Goal: Information Seeking & Learning: Learn about a topic

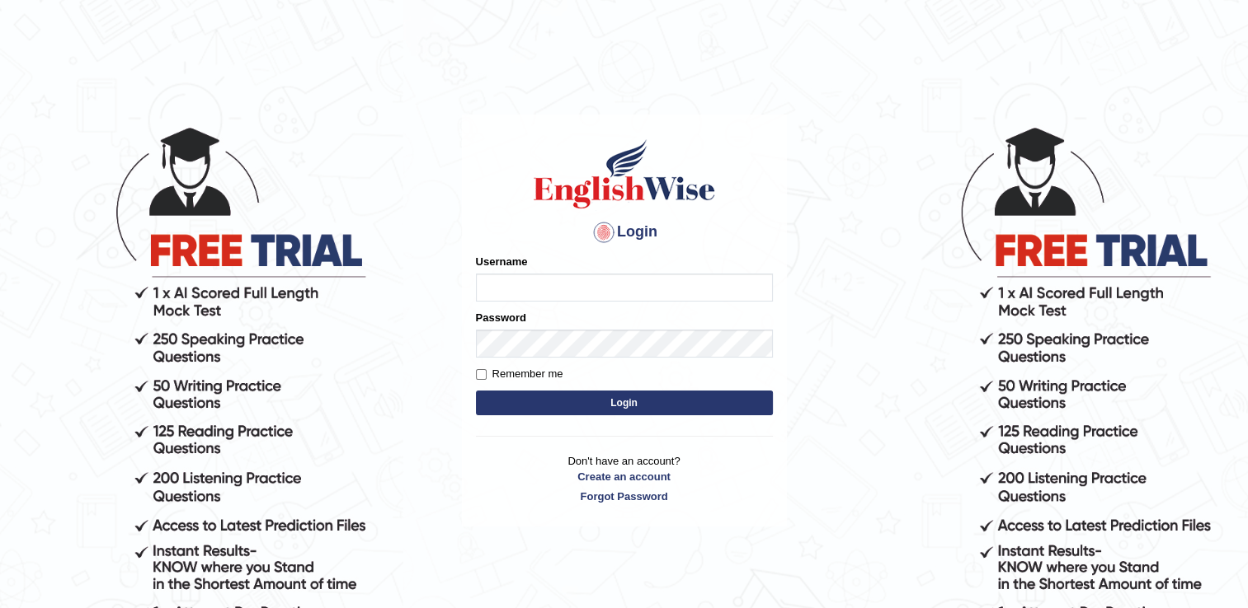
type input "CecyPires"
click at [572, 405] on button "Login" at bounding box center [624, 403] width 297 height 25
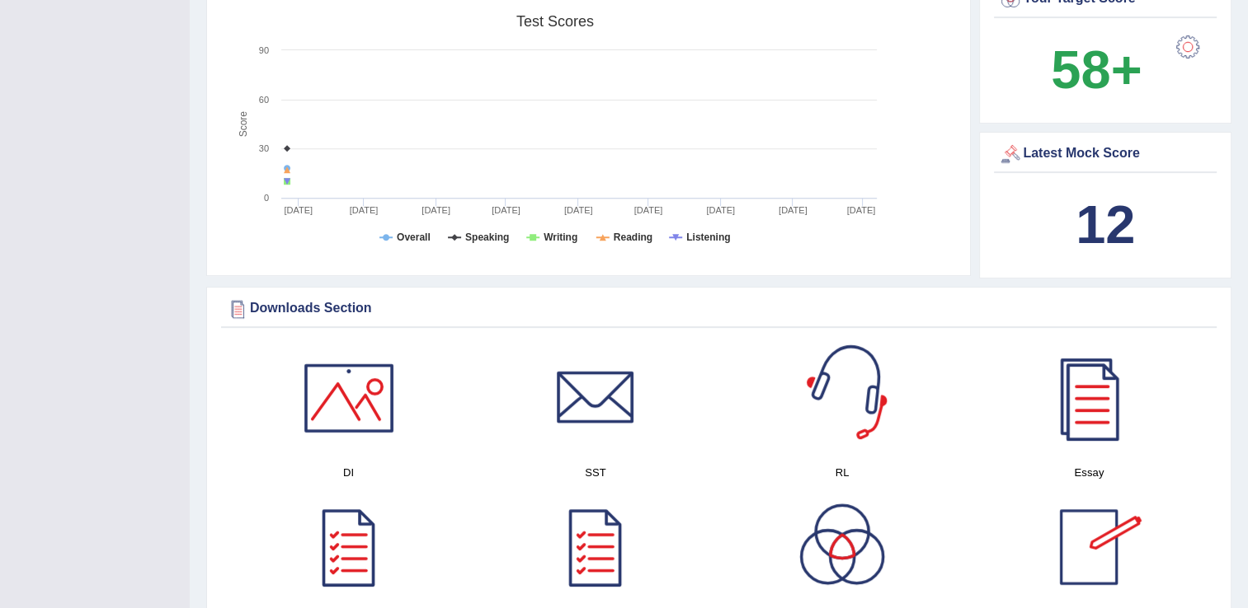
scroll to position [825, 0]
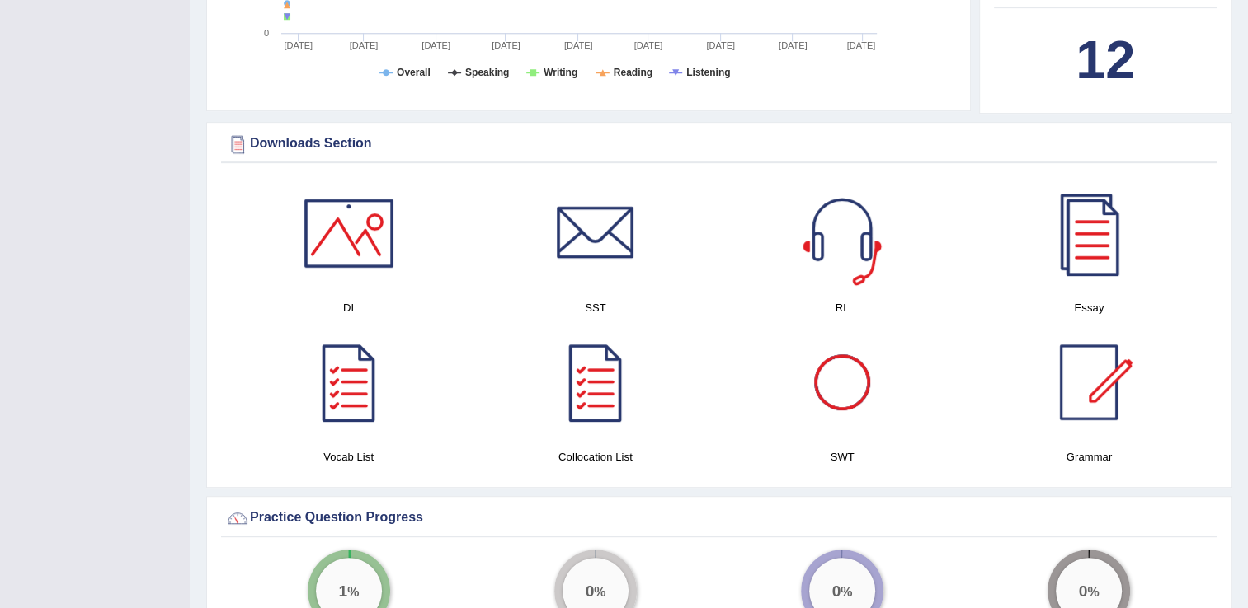
click at [846, 265] on div at bounding box center [841, 233] width 115 height 115
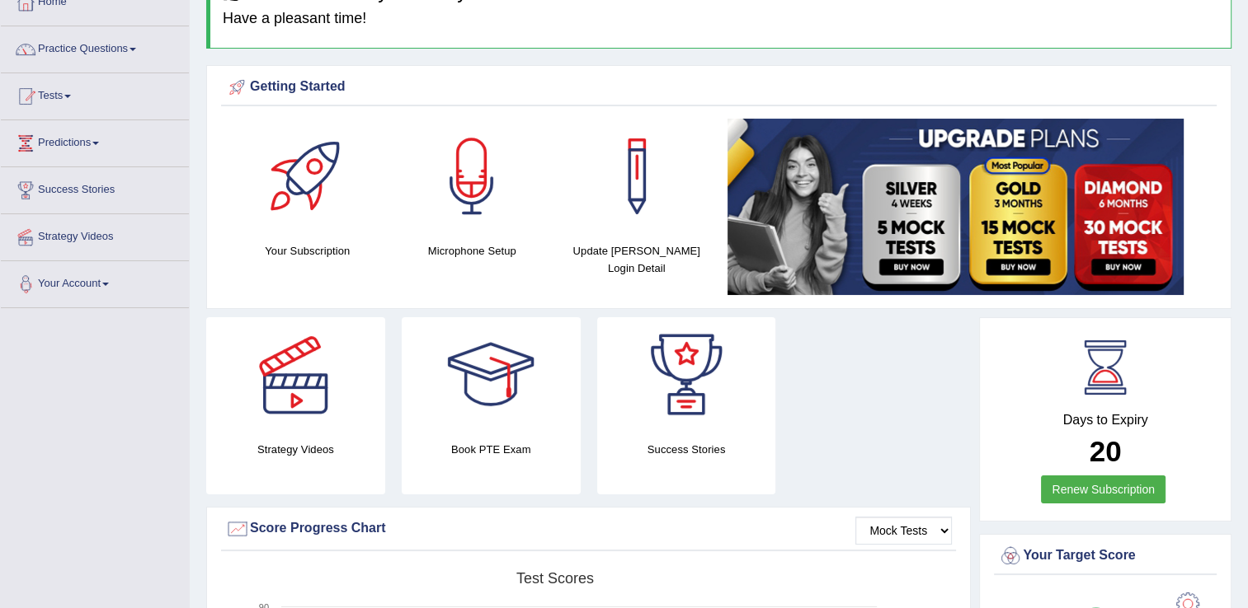
scroll to position [0, 0]
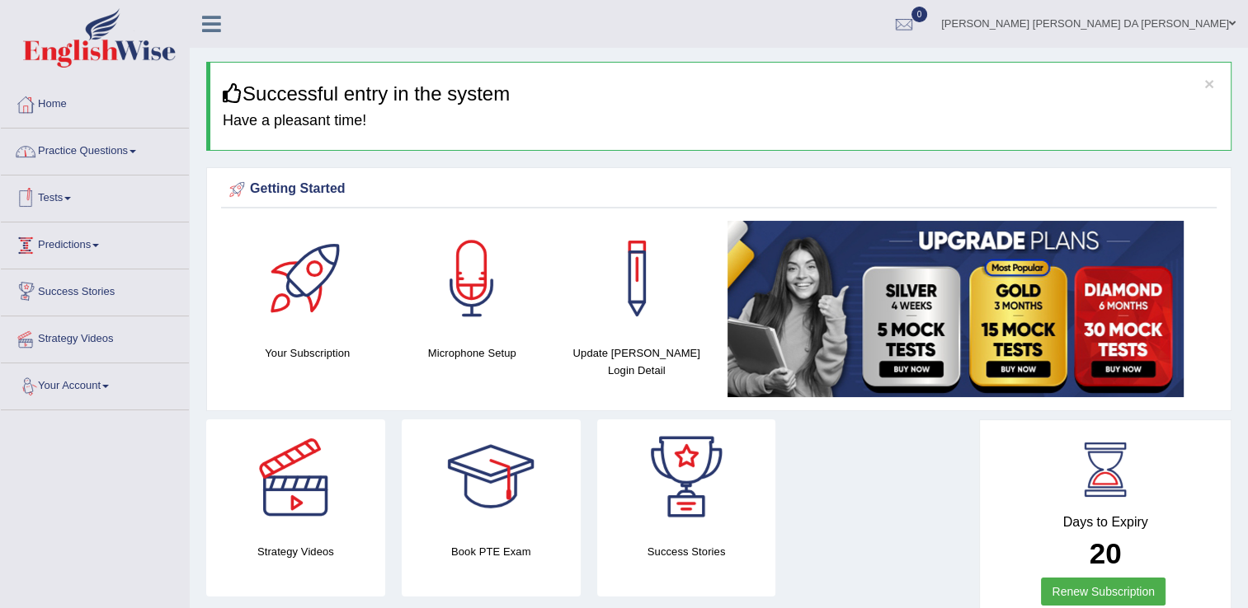
click at [110, 149] on link "Practice Questions" at bounding box center [95, 149] width 188 height 41
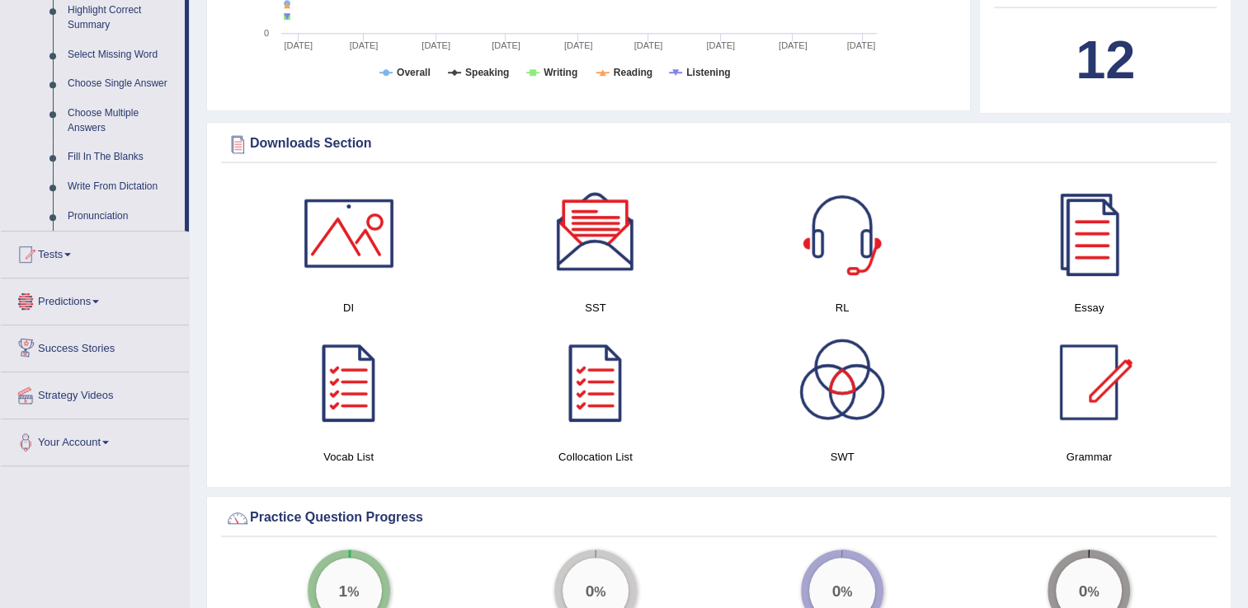
click at [99, 303] on span at bounding box center [95, 301] width 7 height 3
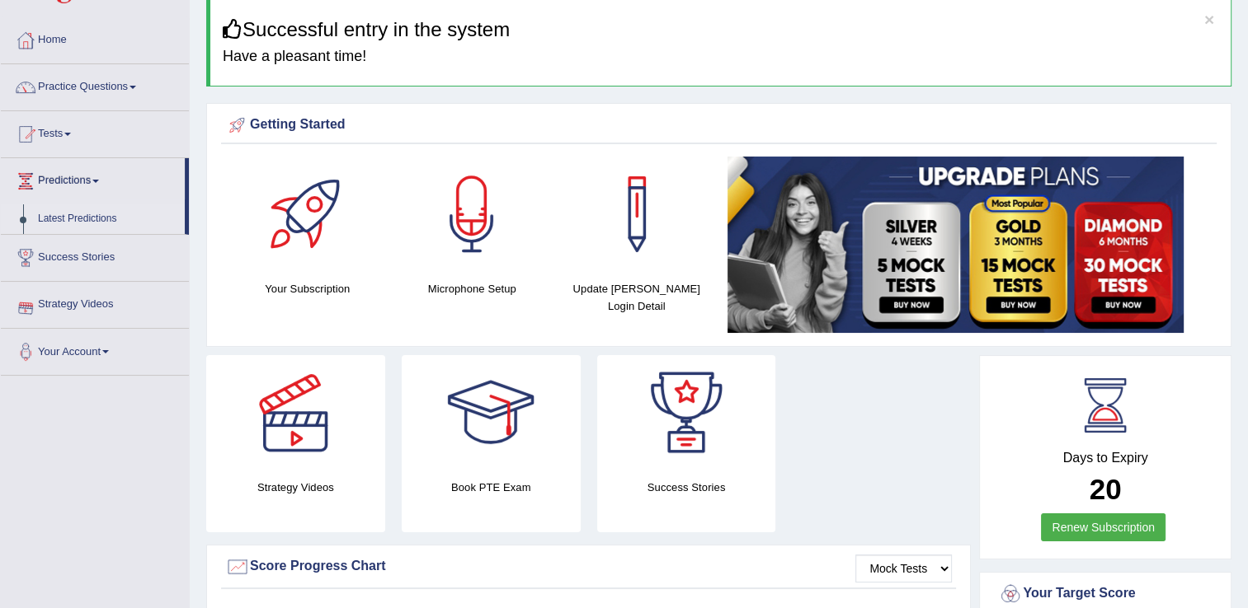
scroll to position [54, 0]
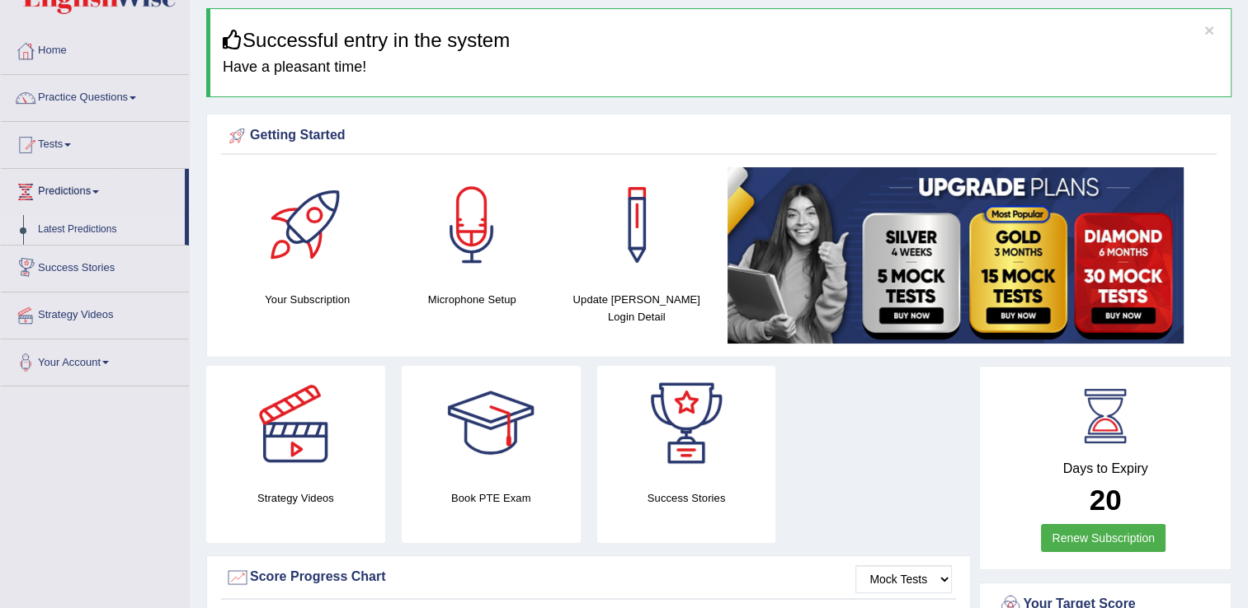
click at [87, 230] on link "Latest Predictions" at bounding box center [108, 230] width 154 height 30
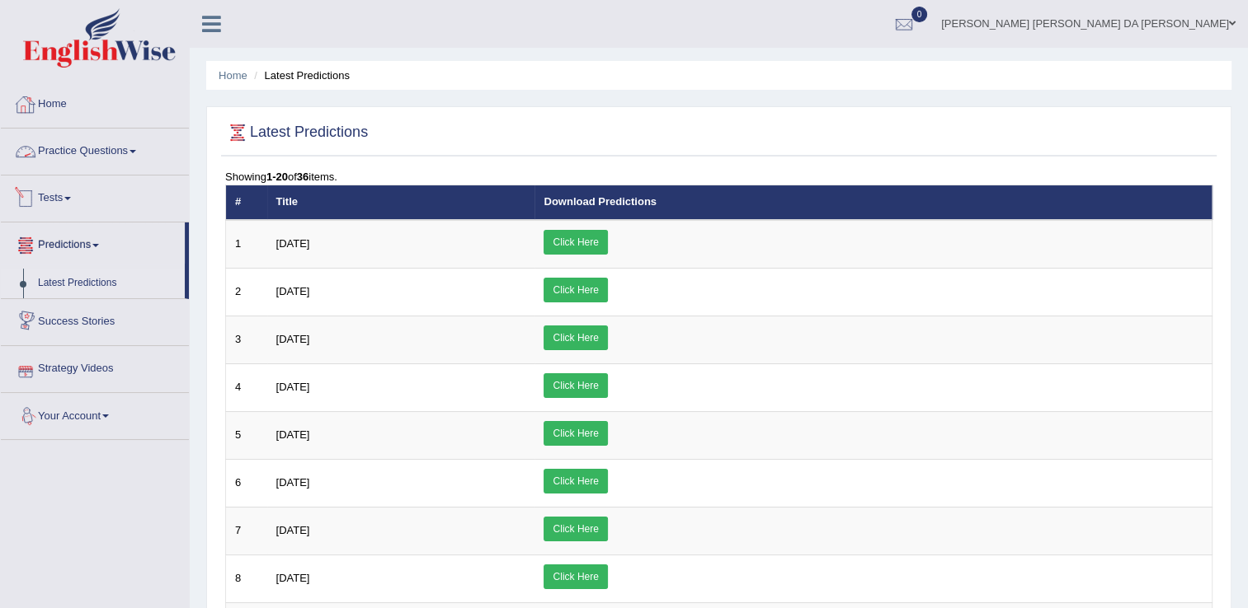
click at [65, 110] on link "Home" at bounding box center [95, 102] width 188 height 41
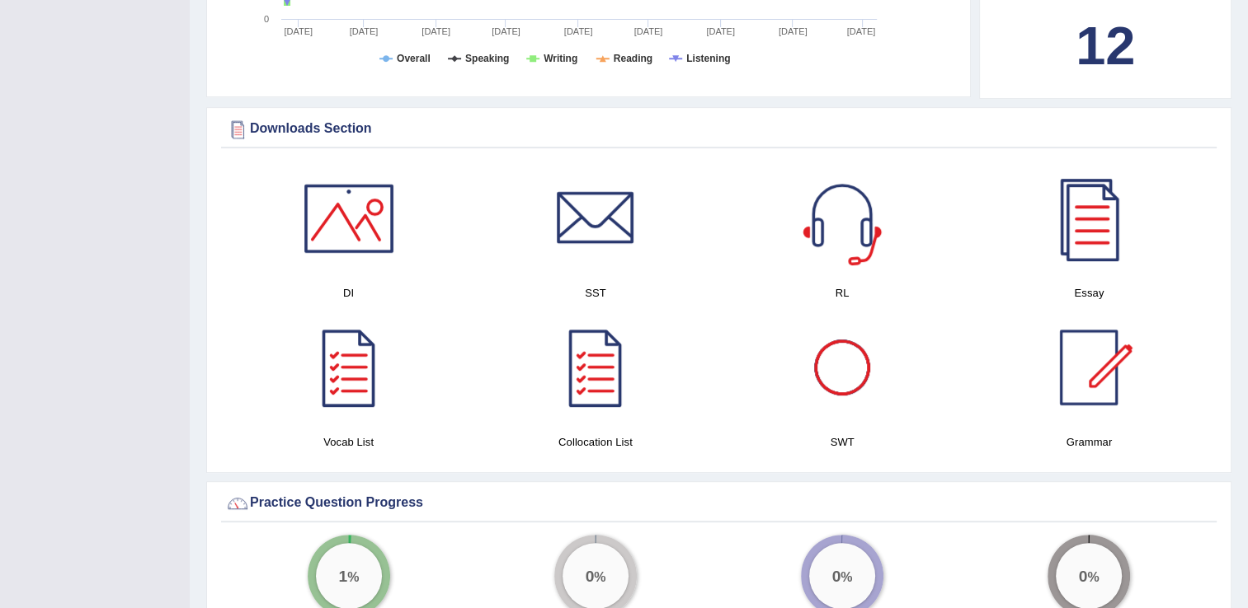
scroll to position [742, 0]
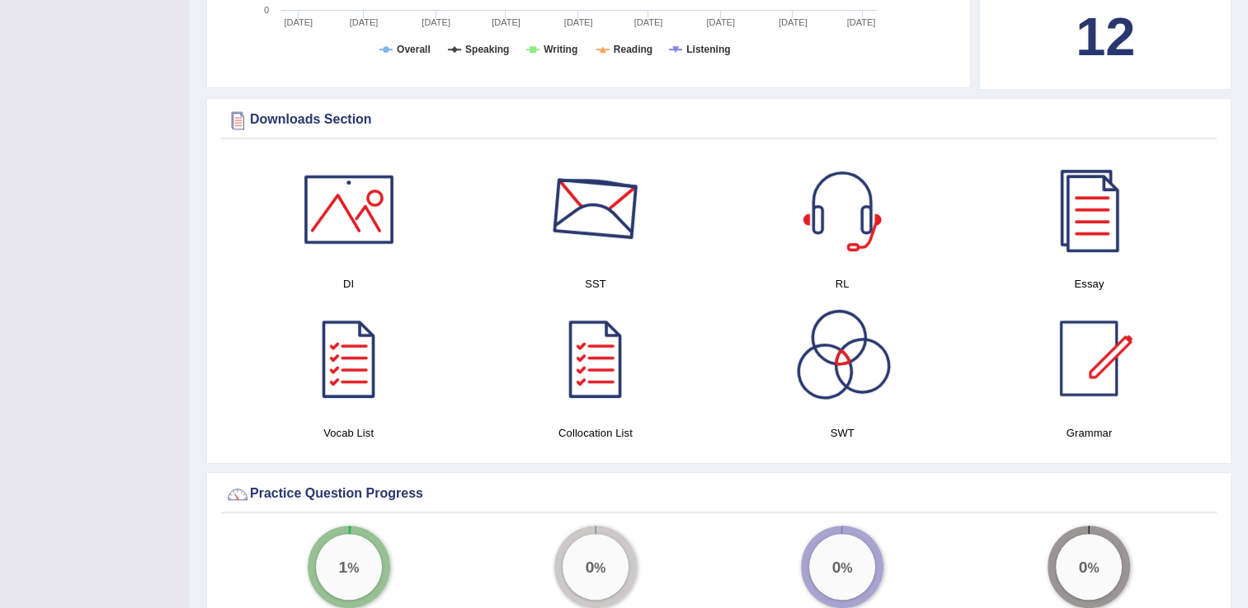
click at [601, 215] on div at bounding box center [595, 209] width 115 height 115
